Goal: Transaction & Acquisition: Purchase product/service

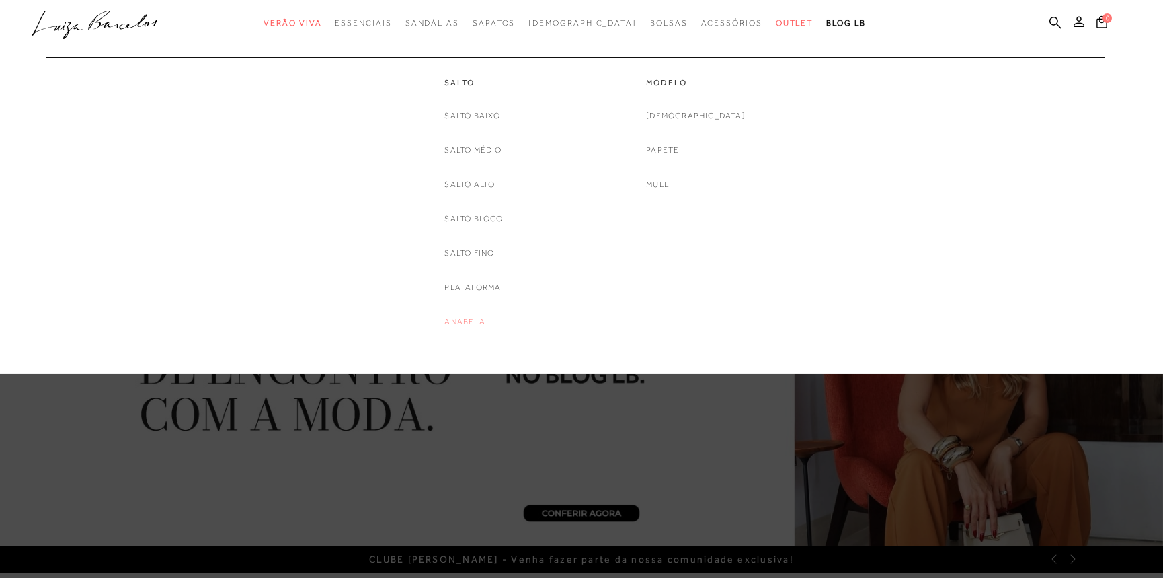
click at [457, 319] on link "Anabela" at bounding box center [464, 322] width 40 height 14
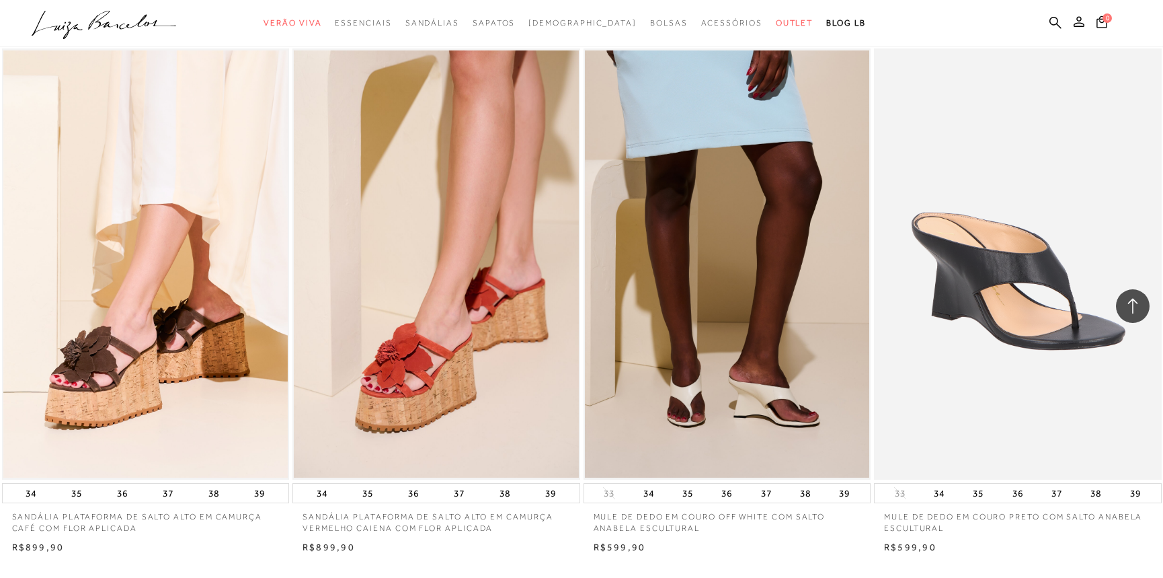
scroll to position [2648, 0]
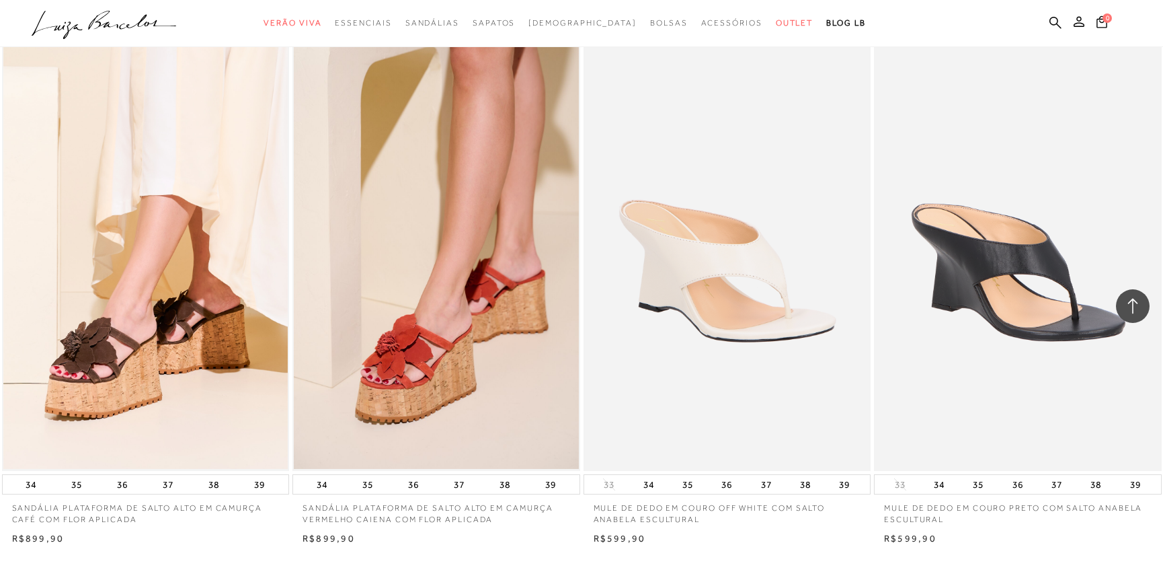
click at [750, 369] on img at bounding box center [728, 255] width 286 height 431
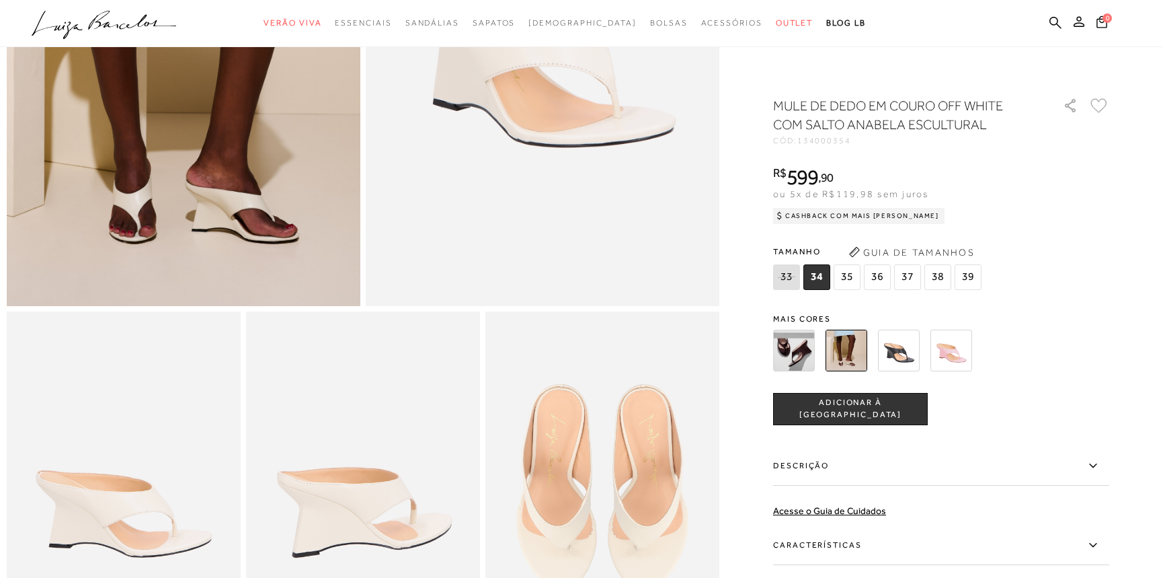
scroll to position [346, 0]
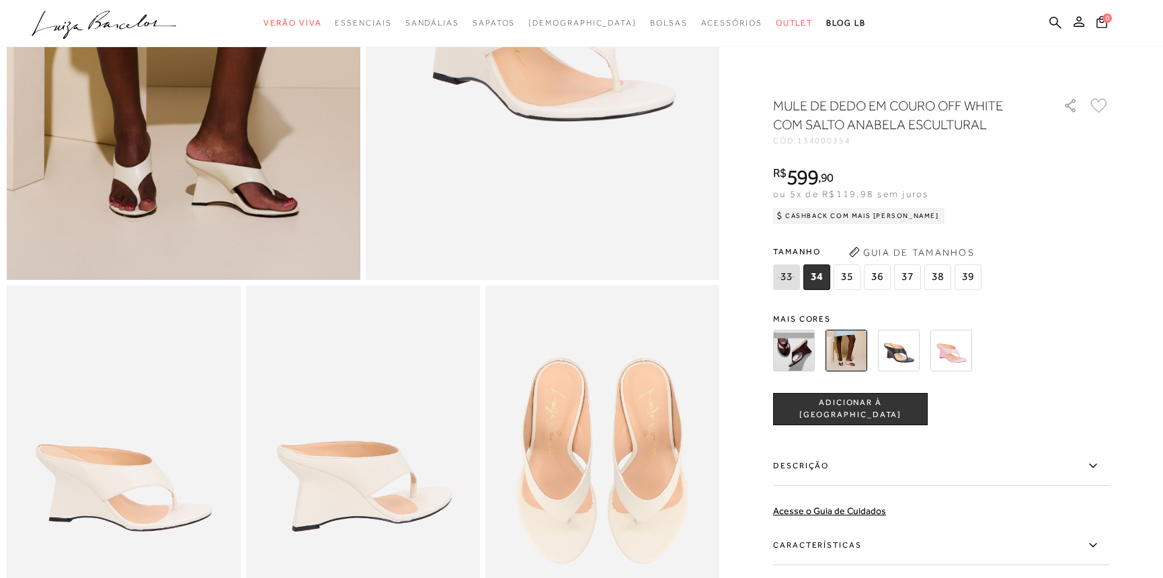
click at [901, 346] on img at bounding box center [899, 350] width 42 height 42
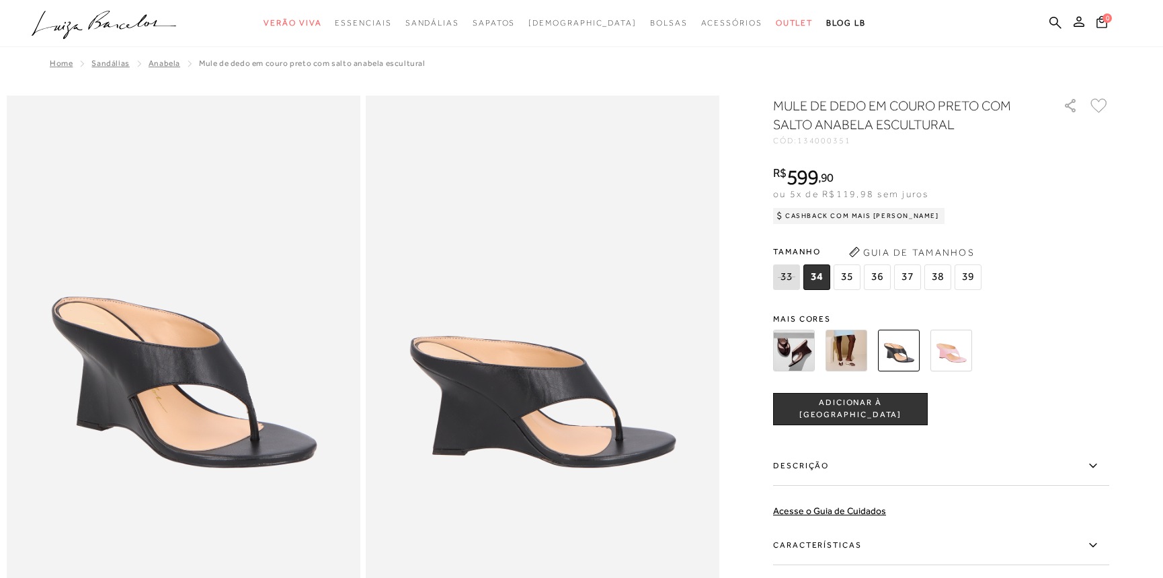
click at [847, 277] on span "35" at bounding box center [847, 277] width 27 height 26
click at [820, 271] on span "34" at bounding box center [816, 277] width 27 height 26
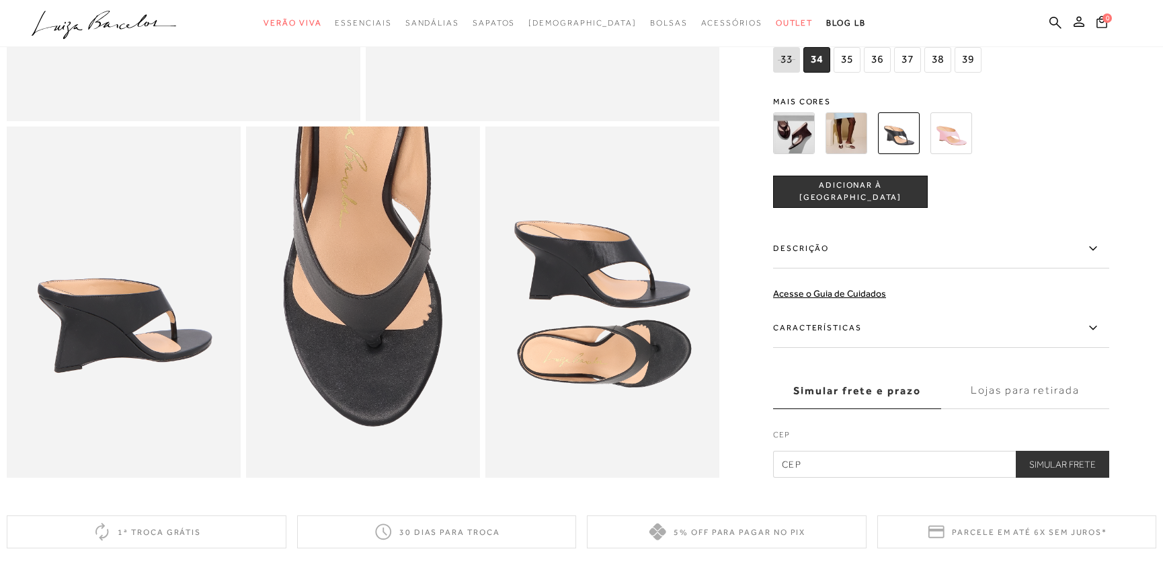
click at [855, 342] on label "Características" at bounding box center [941, 328] width 336 height 39
click at [0, 0] on input "Características" at bounding box center [0, 0] width 0 height 0
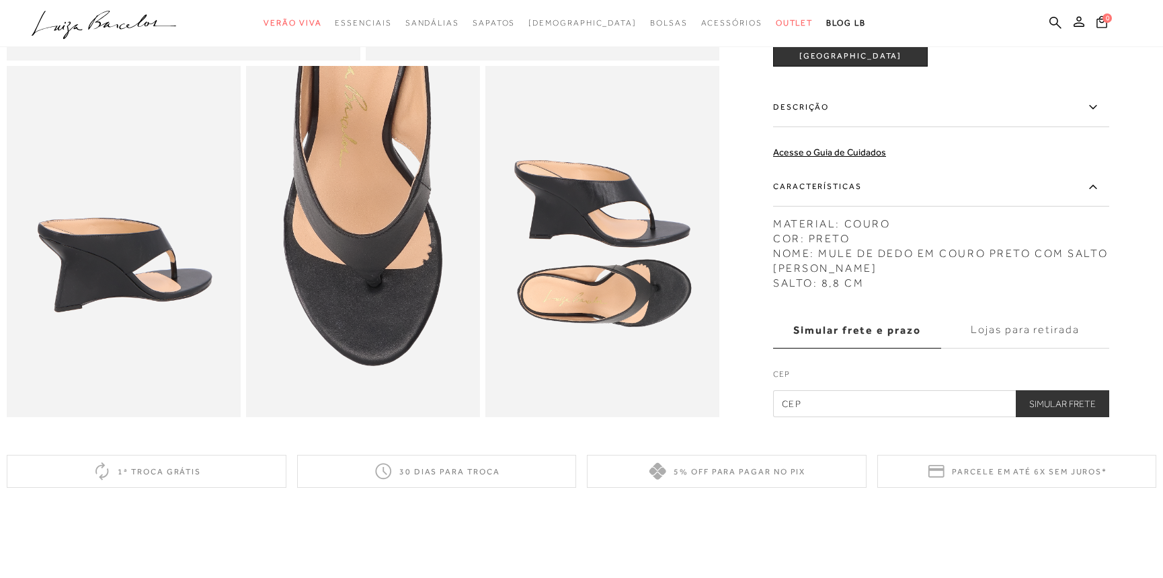
scroll to position [529, 0]
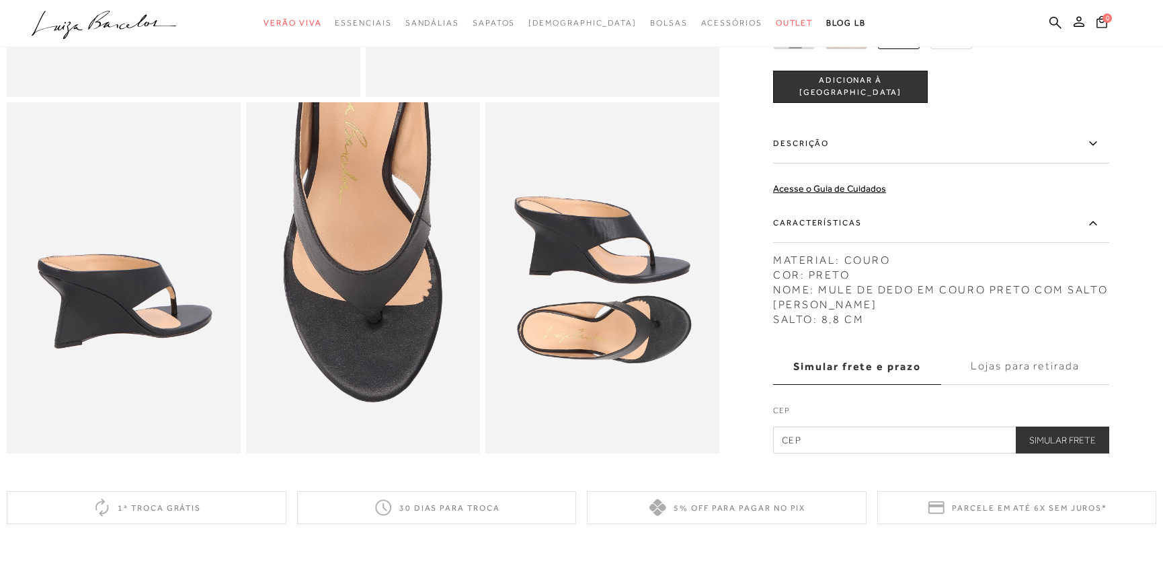
click at [1093, 231] on icon at bounding box center [1093, 222] width 16 height 17
click at [0, 0] on input "Características" at bounding box center [0, 0] width 0 height 0
